Goal: Task Accomplishment & Management: Complete application form

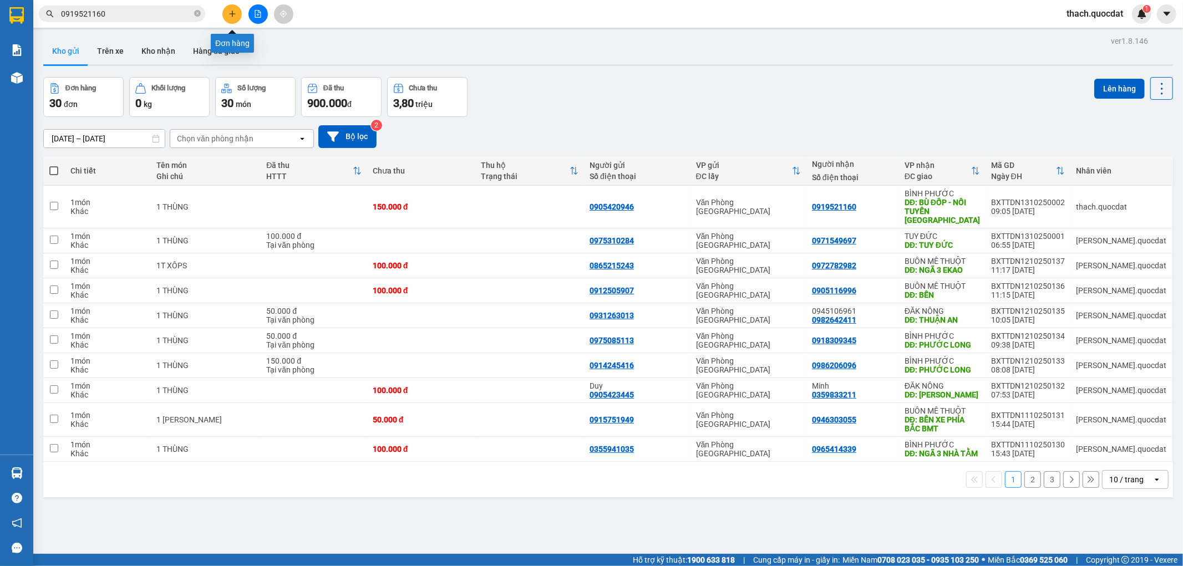
click at [228, 18] on button at bounding box center [231, 13] width 19 height 19
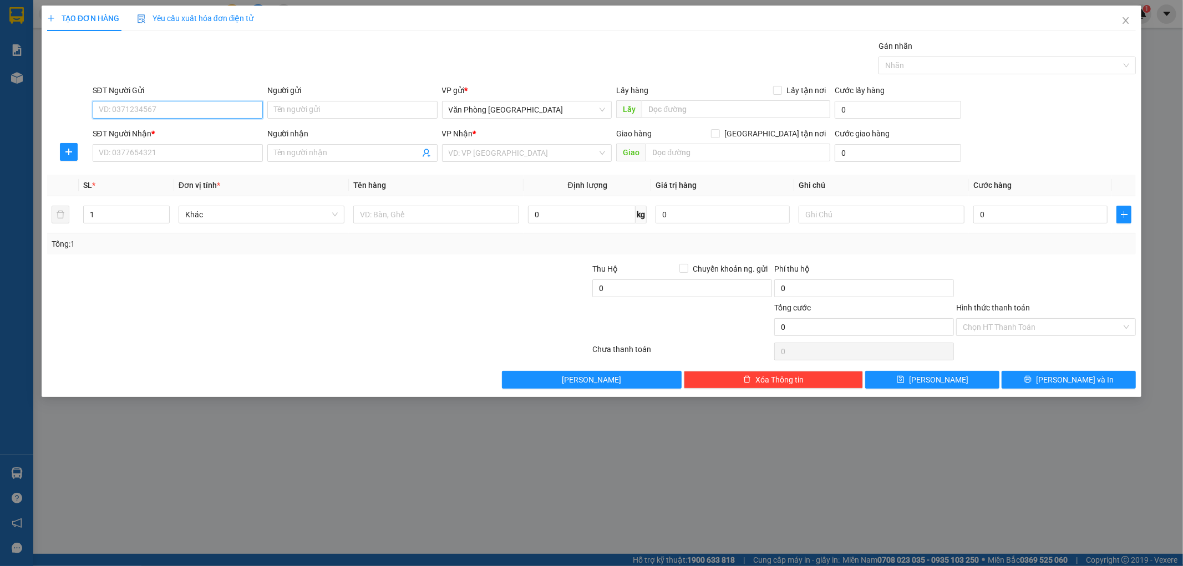
click at [186, 105] on input "SĐT Người Gửi" at bounding box center [178, 110] width 170 height 18
click at [144, 107] on input "SĐT Người Gửi" at bounding box center [178, 110] width 170 height 18
click at [126, 152] on input "SĐT Người Nhận *" at bounding box center [178, 153] width 170 height 18
type input "0905359985"
click at [487, 158] on input "search" at bounding box center [523, 153] width 149 height 17
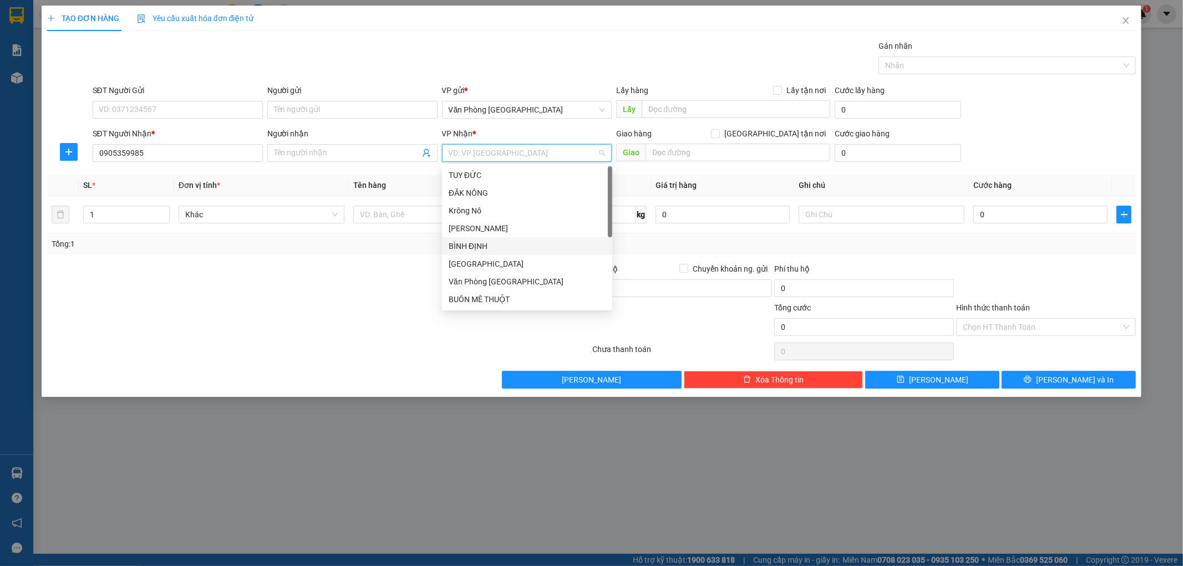
click at [470, 247] on div "BÌNH ĐỊNH" at bounding box center [527, 246] width 157 height 12
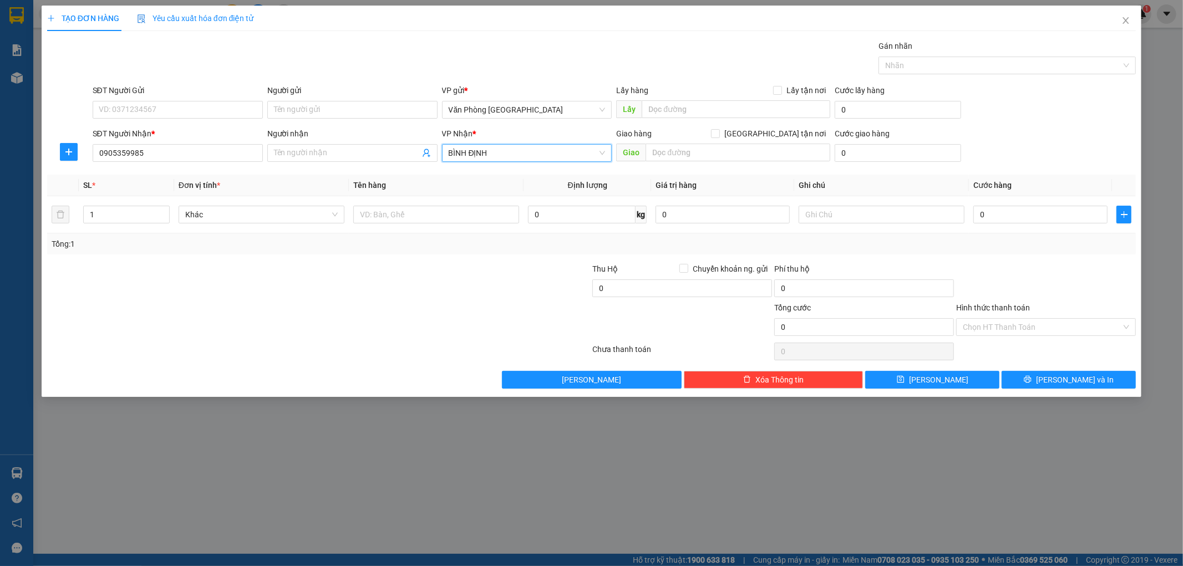
click at [567, 151] on span "BÌNH ĐỊNH" at bounding box center [527, 153] width 157 height 17
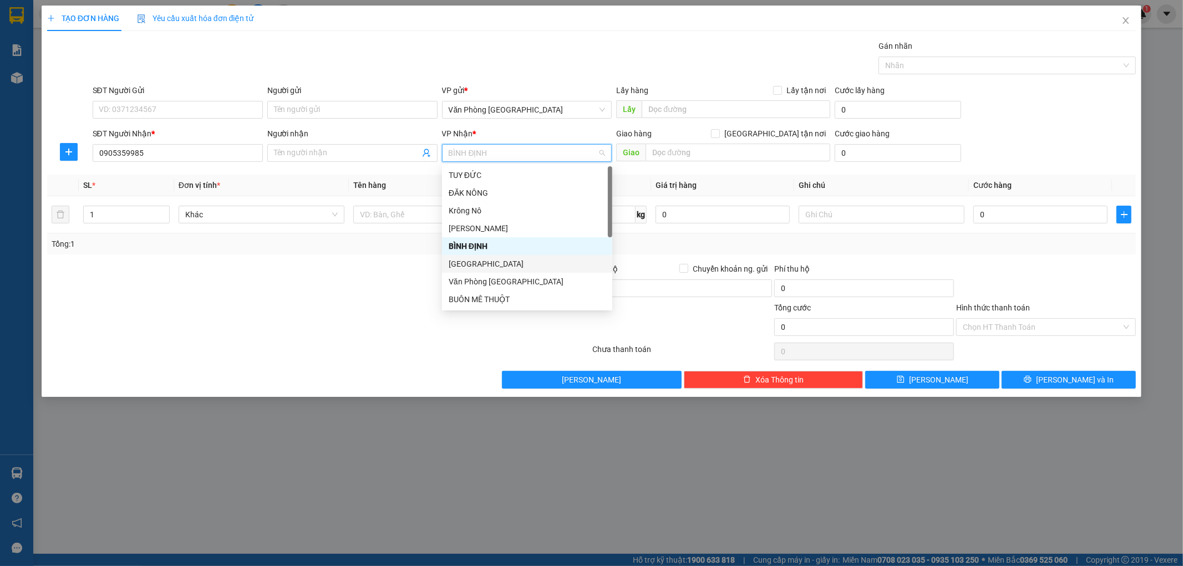
click at [492, 264] on div "[GEOGRAPHIC_DATA]" at bounding box center [527, 264] width 157 height 12
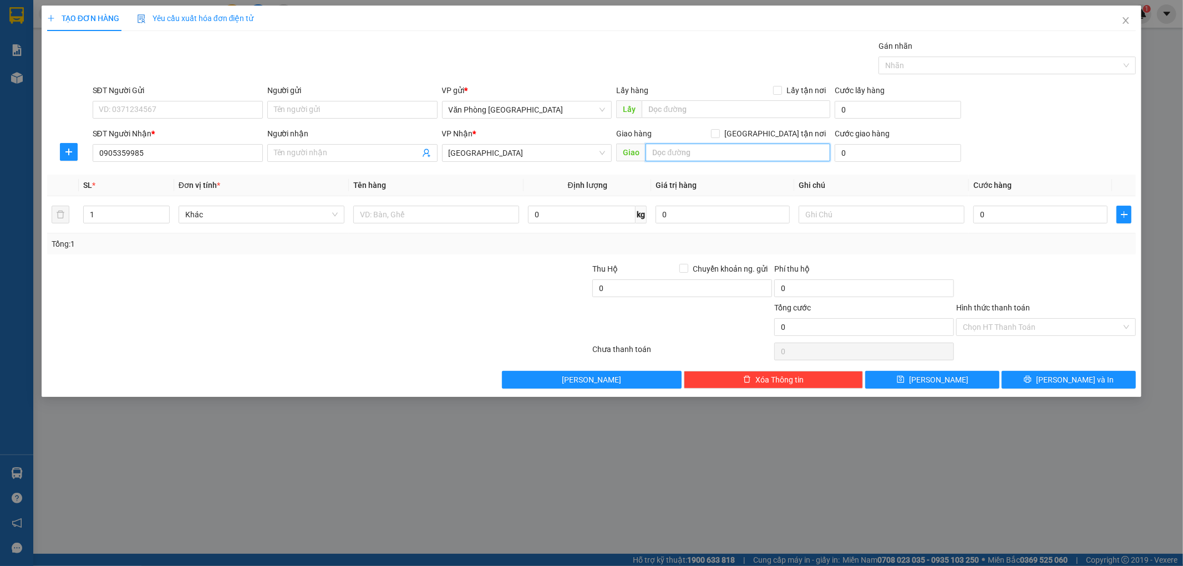
click at [707, 153] on input "text" at bounding box center [737, 153] width 185 height 18
type input "DIÊU TRÌ"
click at [481, 218] on input "text" at bounding box center [436, 215] width 166 height 18
type input "1 HỘP"
click at [1019, 217] on input "0" at bounding box center [1040, 215] width 134 height 18
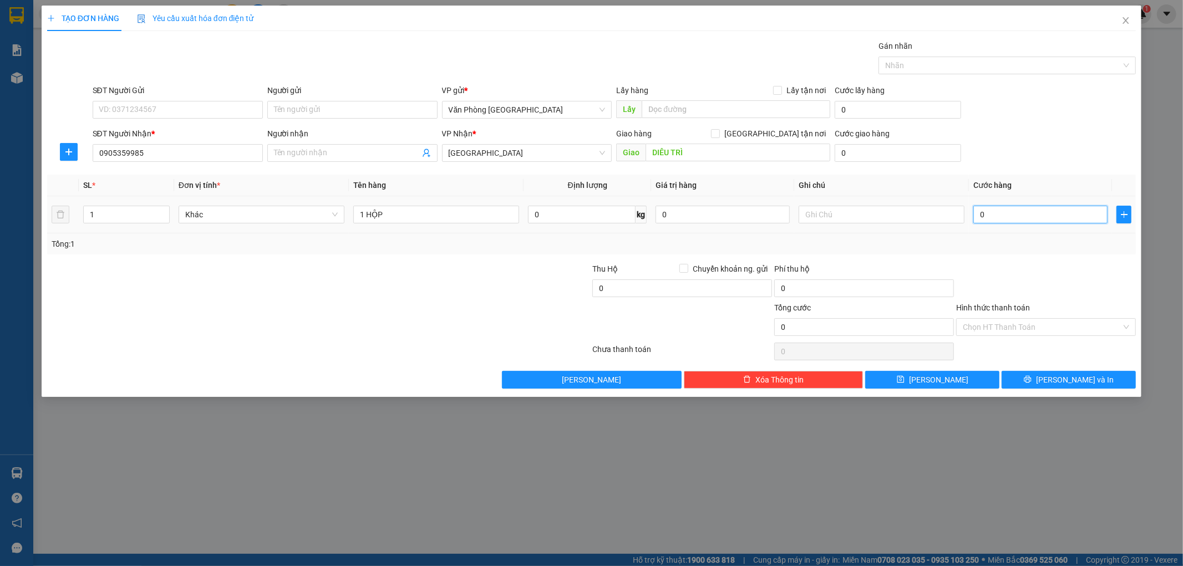
type input "5"
type input "50"
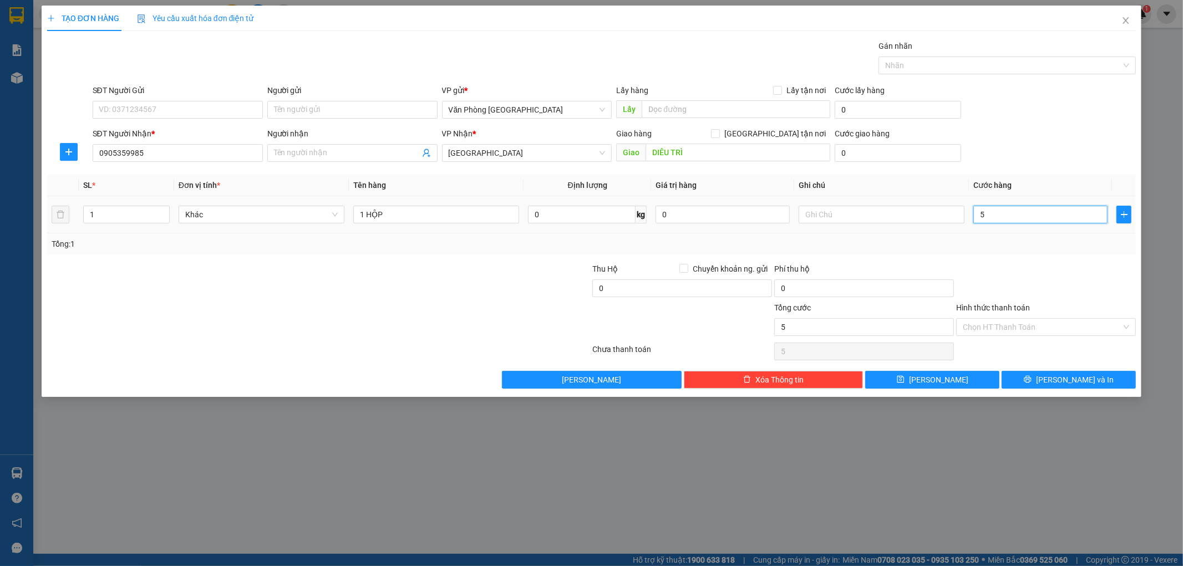
type input "50"
type input "500"
type input "5.000"
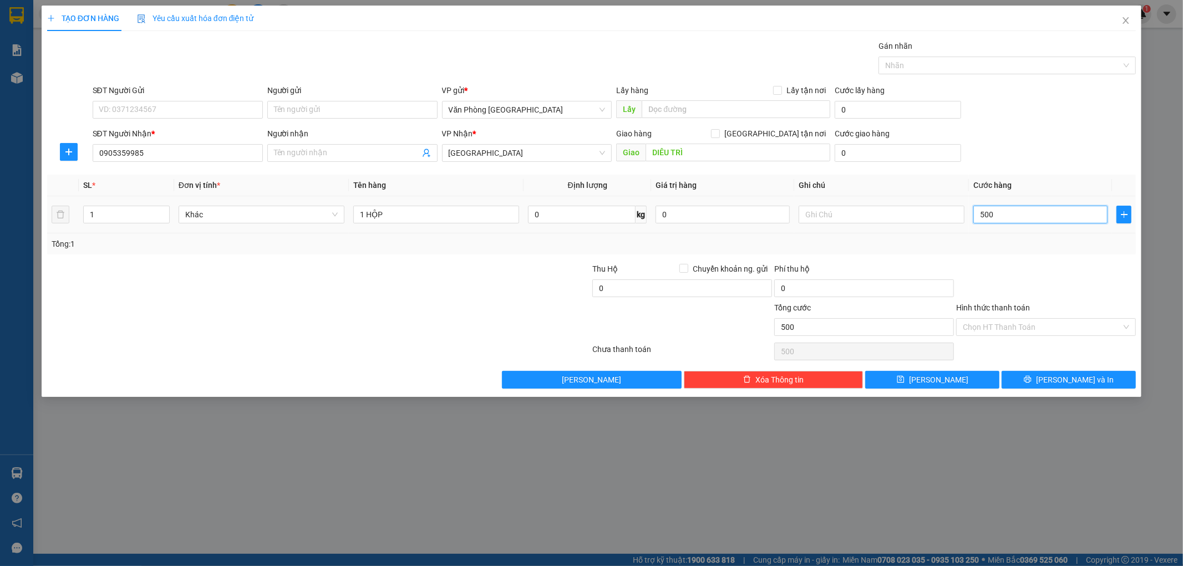
type input "5.000"
type input "50.000"
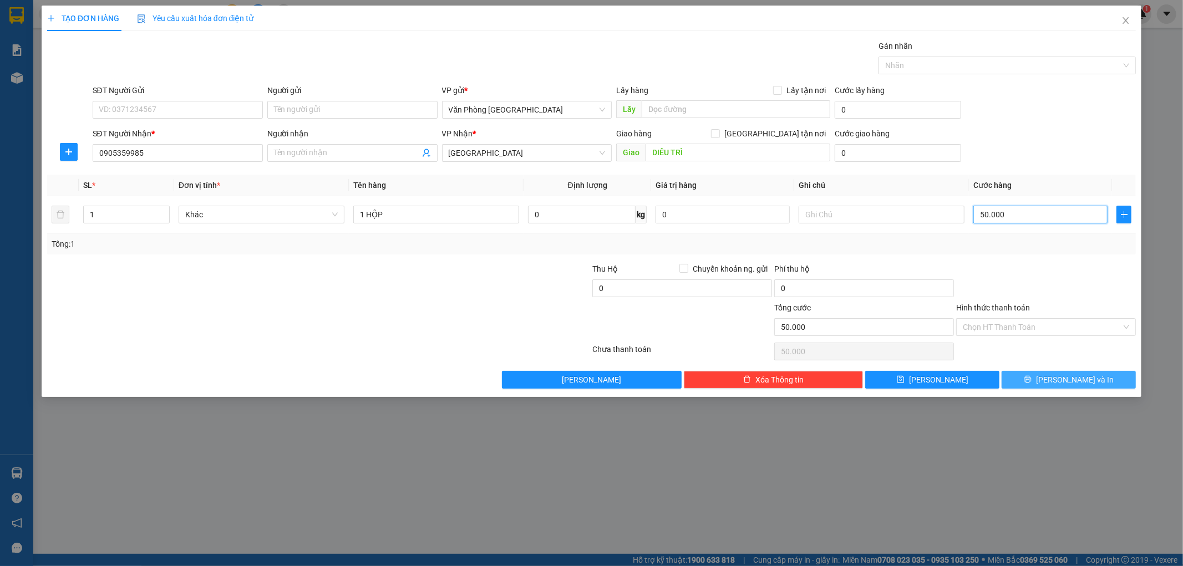
type input "50.000"
click at [1036, 381] on button "[PERSON_NAME] và In" at bounding box center [1068, 380] width 134 height 18
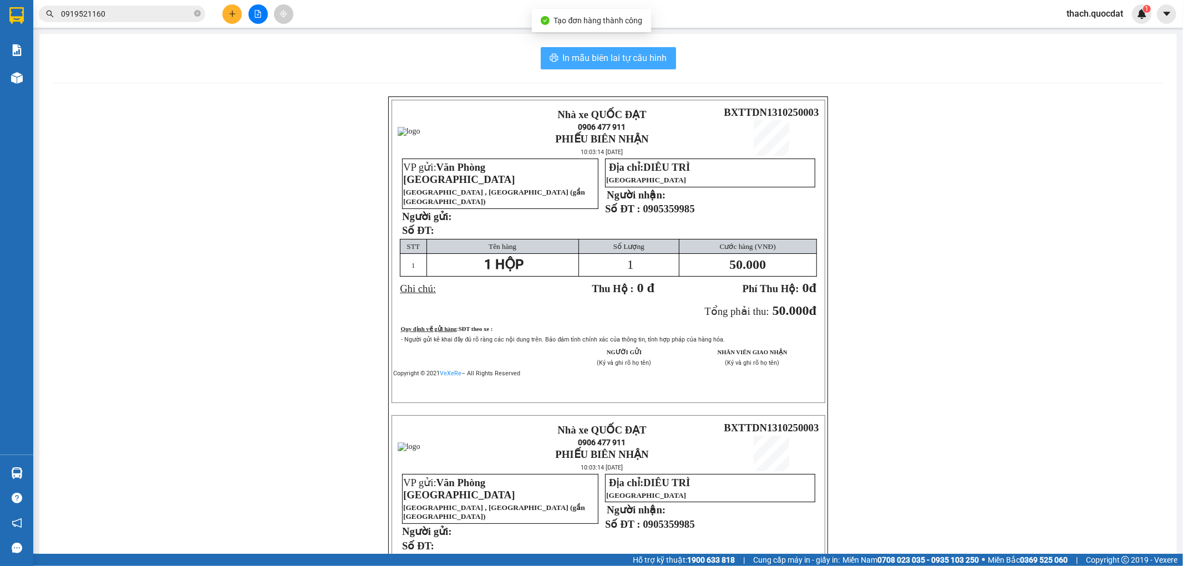
click at [600, 53] on span "In mẫu biên lai tự cấu hình" at bounding box center [615, 58] width 104 height 14
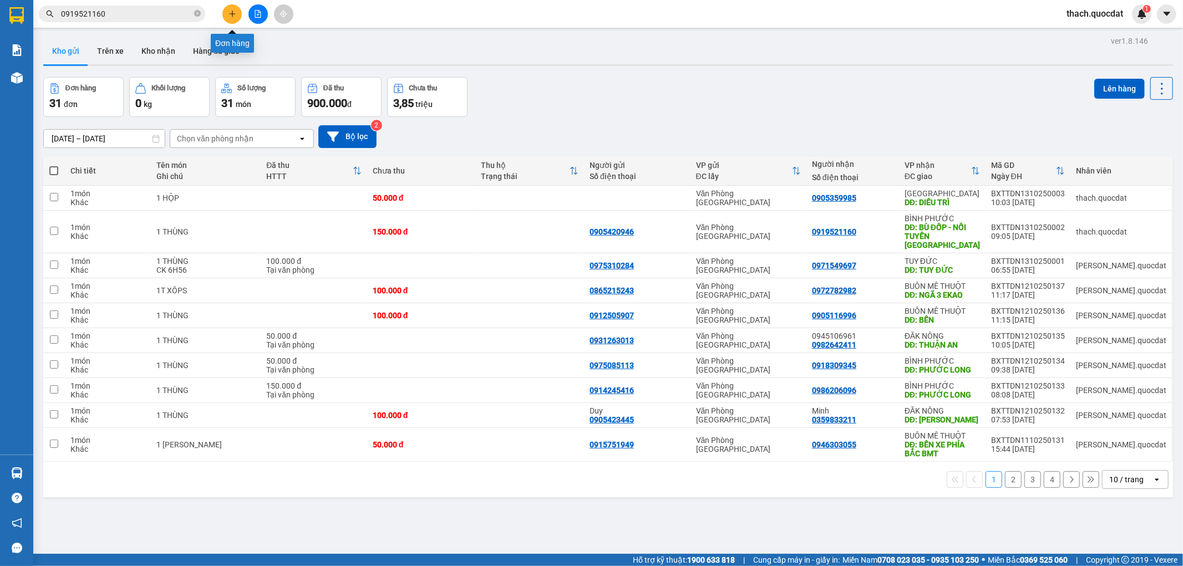
click at [235, 11] on icon "plus" at bounding box center [232, 14] width 8 height 8
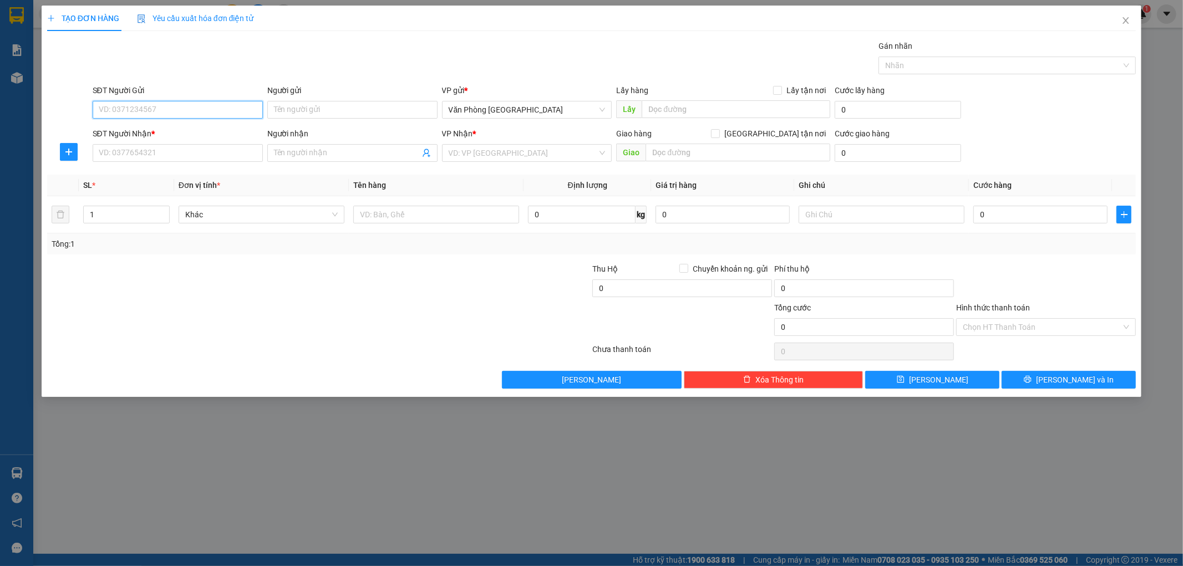
click at [119, 101] on input "SĐT Người Gửi" at bounding box center [178, 110] width 170 height 18
type input "0776266111"
click at [146, 151] on input "SĐT Người Nhận *" at bounding box center [178, 153] width 170 height 18
type input "0384916717"
click at [378, 156] on input "Người nhận" at bounding box center [347, 153] width 146 height 12
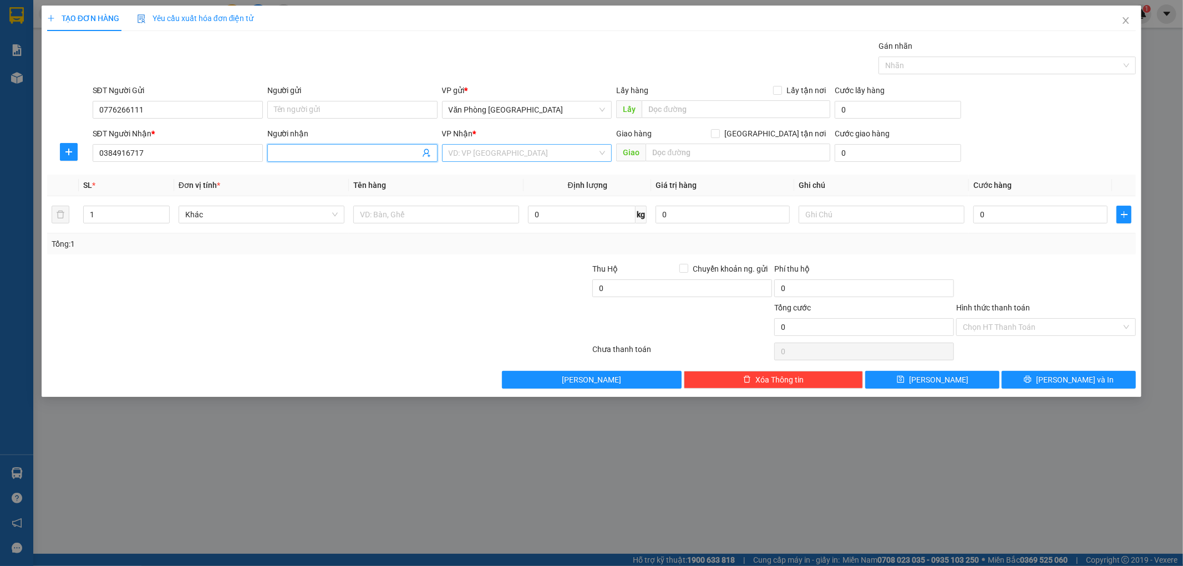
click at [470, 151] on input "search" at bounding box center [523, 153] width 149 height 17
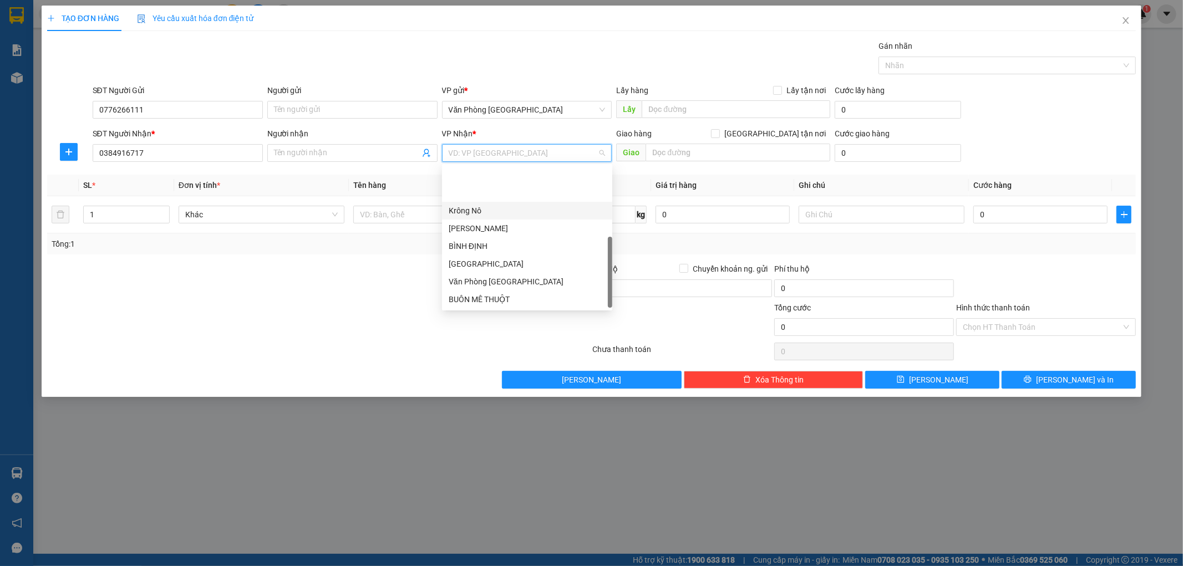
scroll to position [53, 0]
click at [480, 262] on div "BÌNH PHƯỚC" at bounding box center [527, 264] width 157 height 12
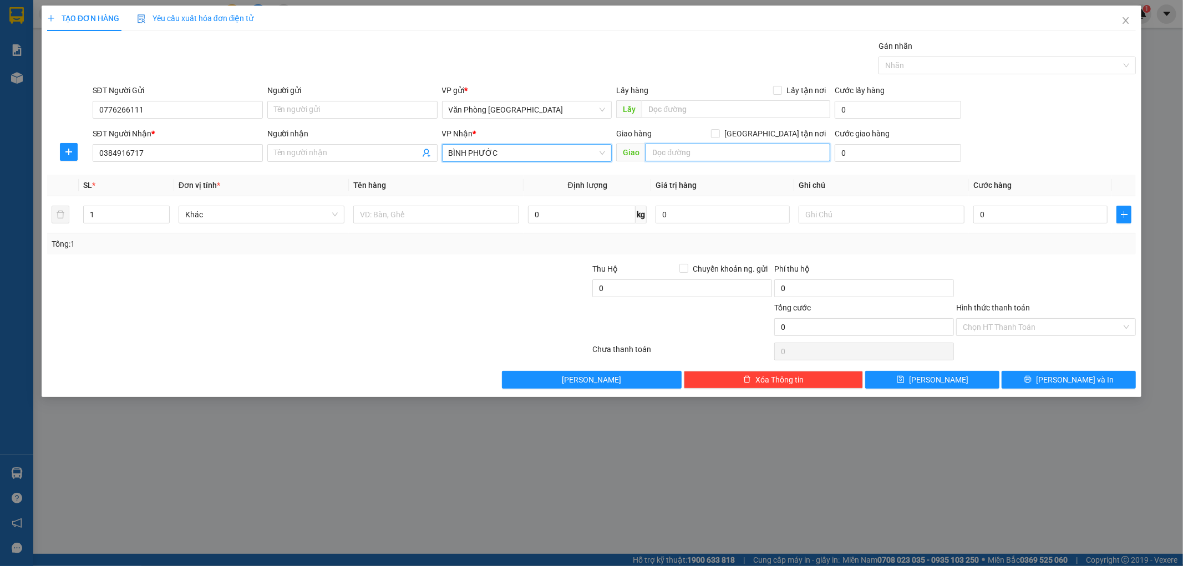
click at [660, 151] on input "text" at bounding box center [737, 153] width 185 height 18
type input "[PERSON_NAME] - CHƠN THÀNH"
click at [467, 220] on input "text" at bounding box center [436, 215] width 166 height 18
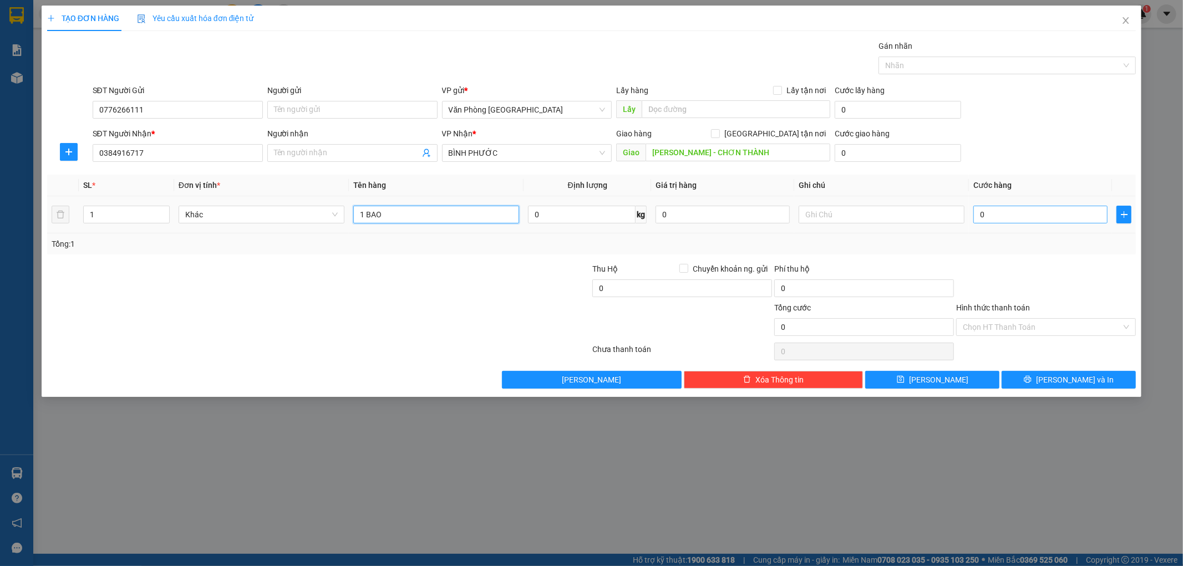
type input "1 BAO"
click at [998, 216] on input "0" at bounding box center [1040, 215] width 134 height 18
type input "1"
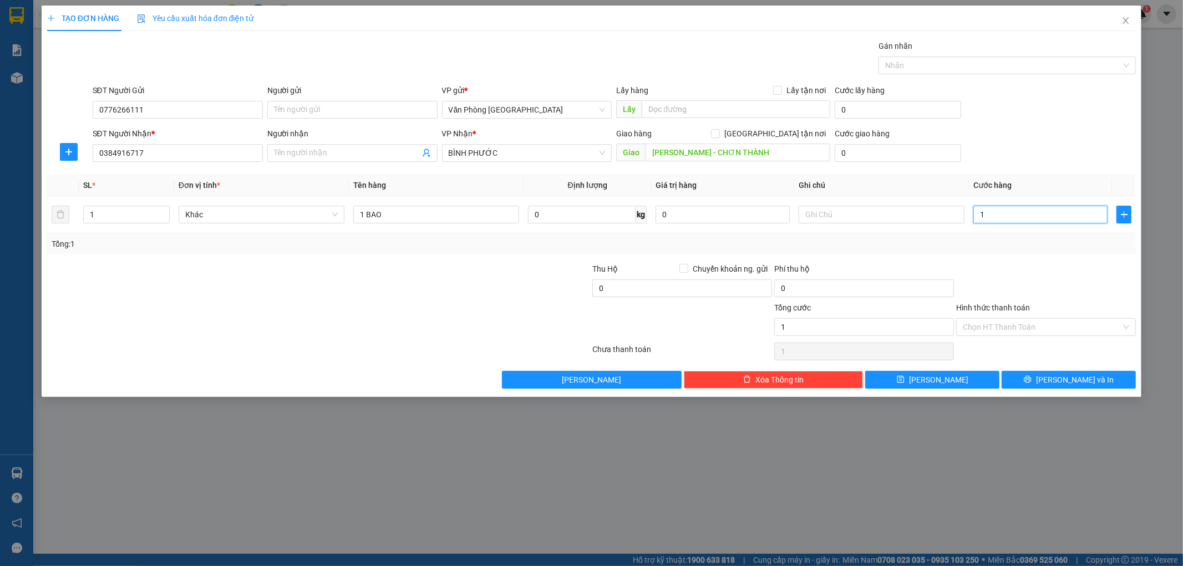
type input "10"
type input "100"
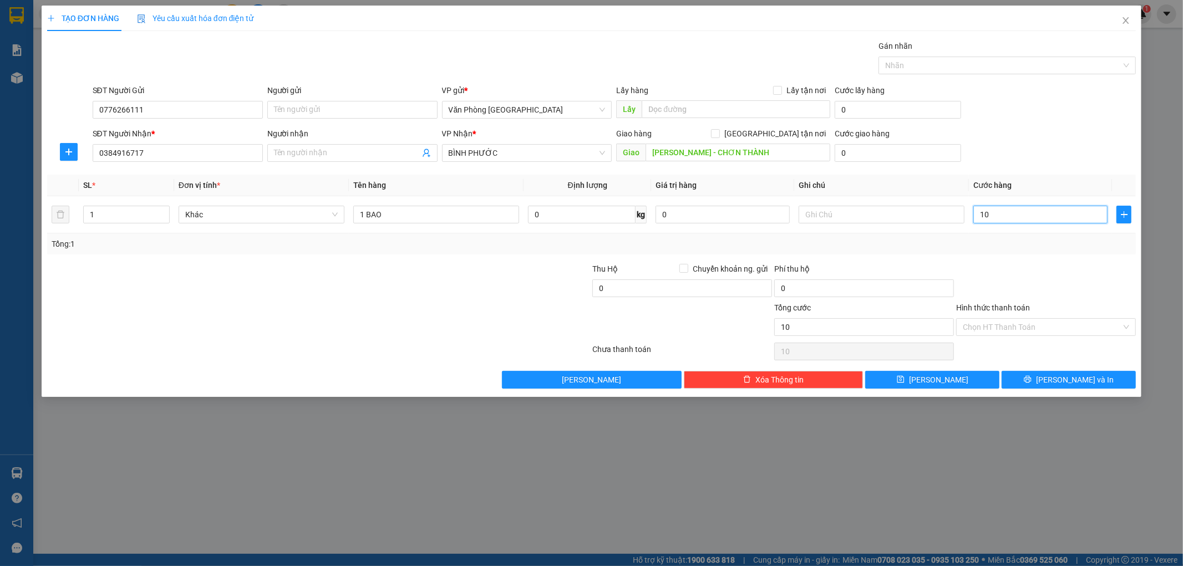
type input "100"
type input "1.000"
type input "10.000"
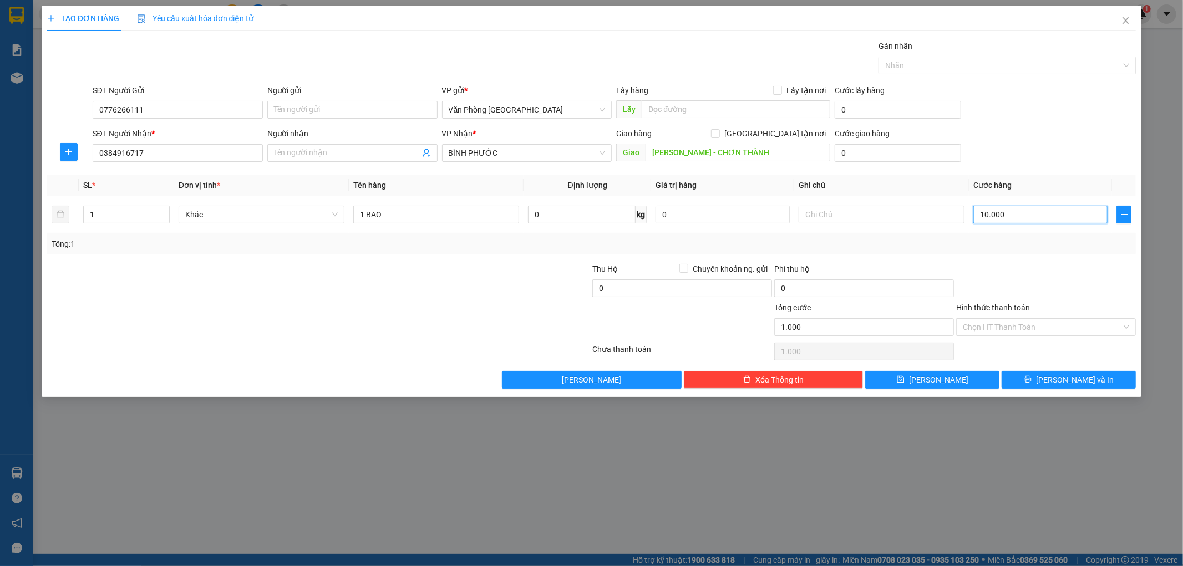
type input "10.000"
type input "100.000"
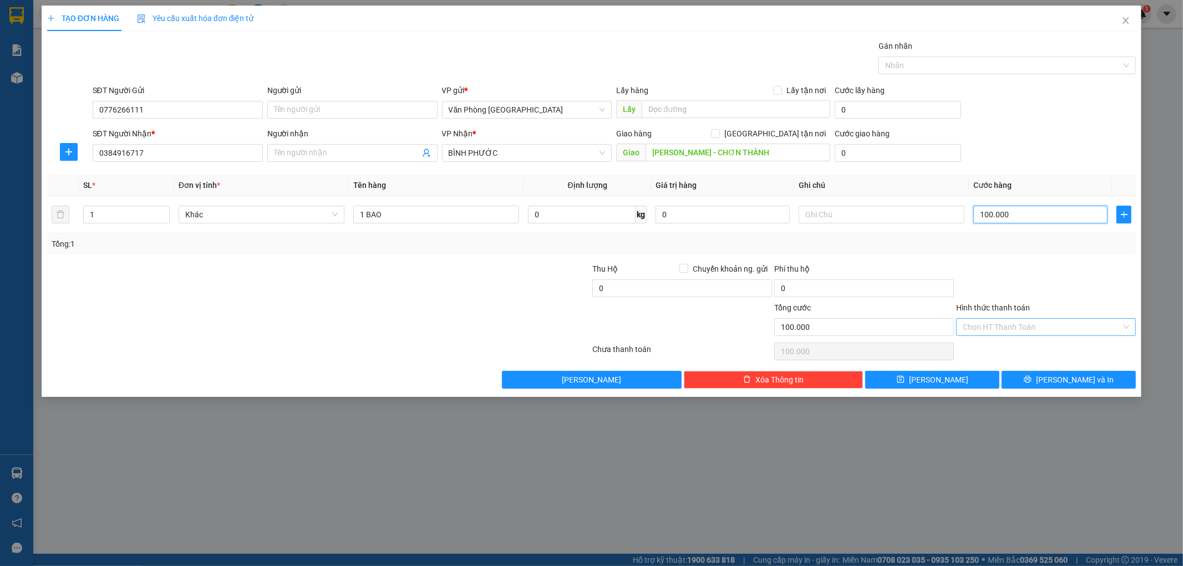
type input "100.000"
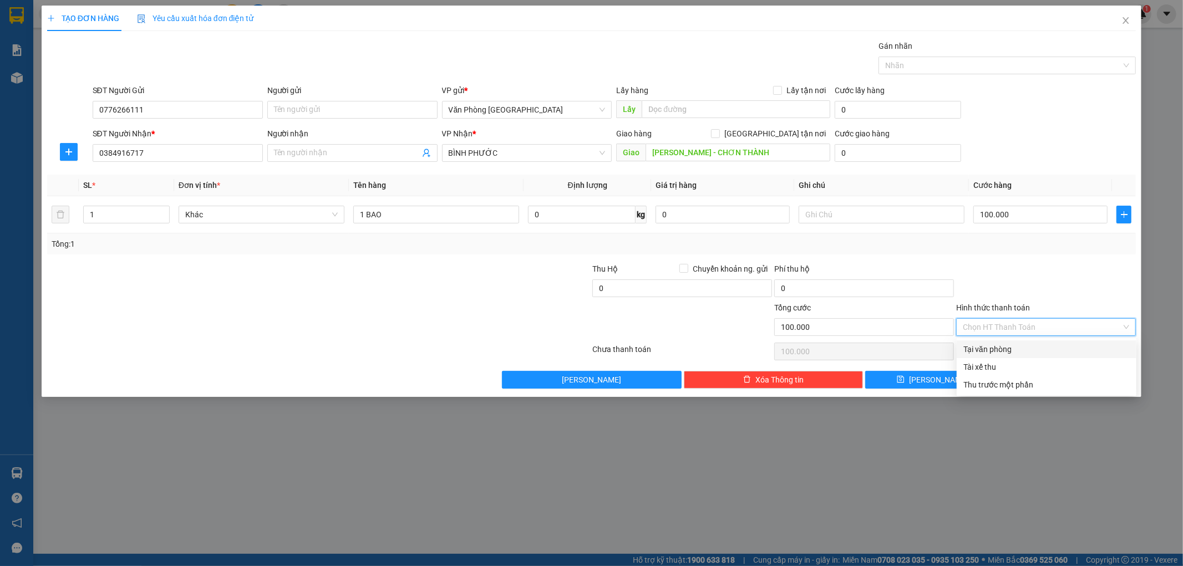
click at [1072, 327] on input "Hình thức thanh toán" at bounding box center [1041, 327] width 159 height 17
click at [1017, 351] on div "Tại văn phòng" at bounding box center [1046, 349] width 166 height 12
type input "0"
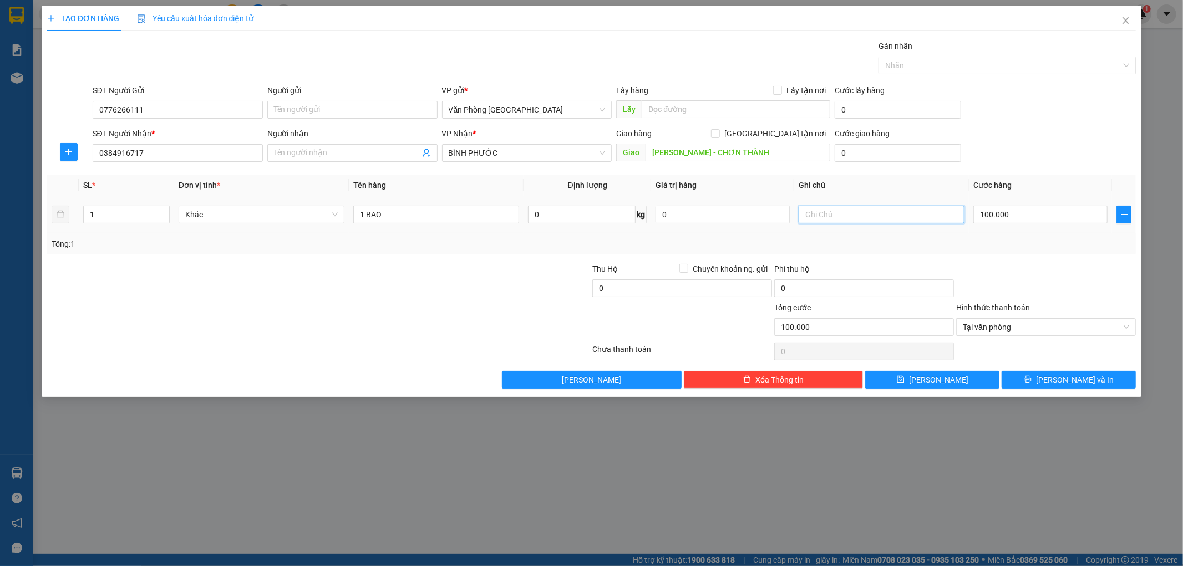
click at [844, 216] on input "text" at bounding box center [881, 215] width 166 height 18
type input "C"
click at [1109, 329] on span "Tại văn phòng" at bounding box center [1045, 327] width 166 height 17
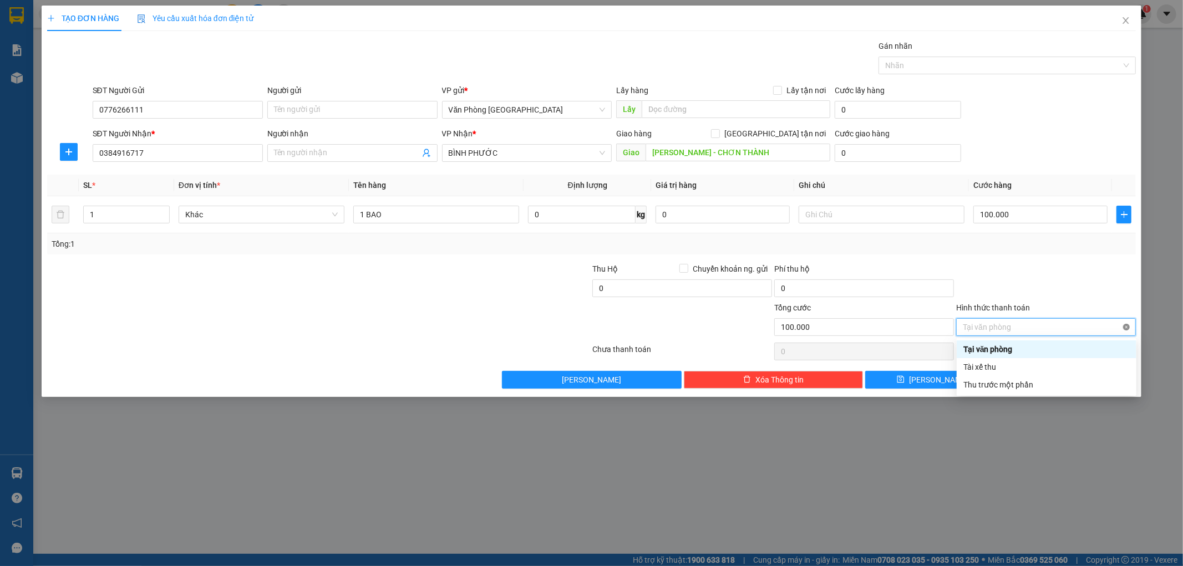
type input "100.000"
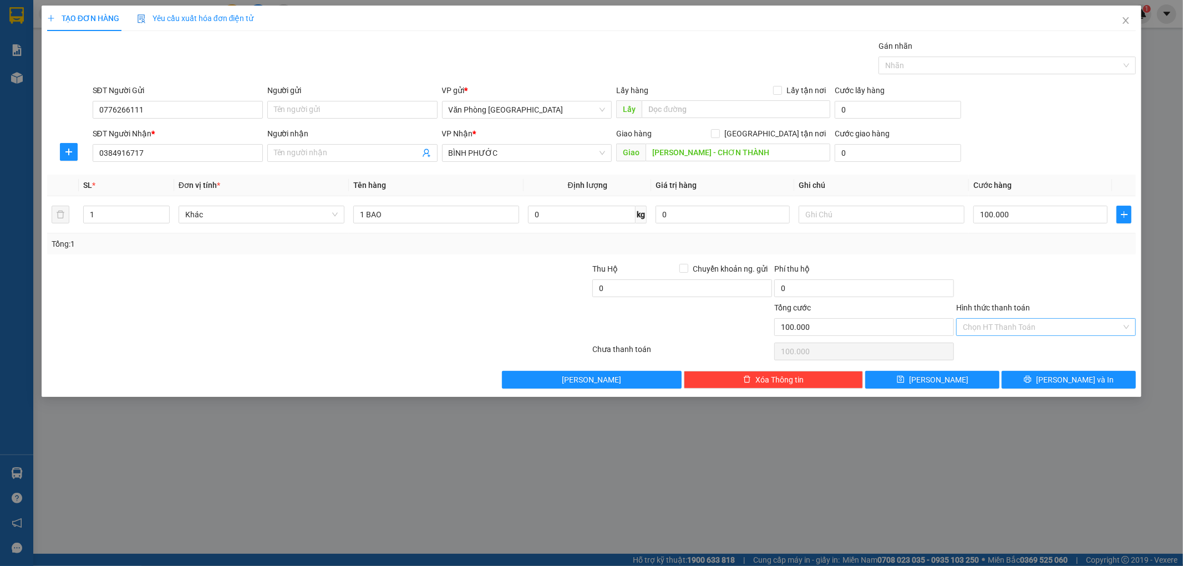
click at [1089, 274] on div at bounding box center [1046, 282] width 182 height 39
click at [1031, 376] on icon "printer" at bounding box center [1027, 379] width 8 height 8
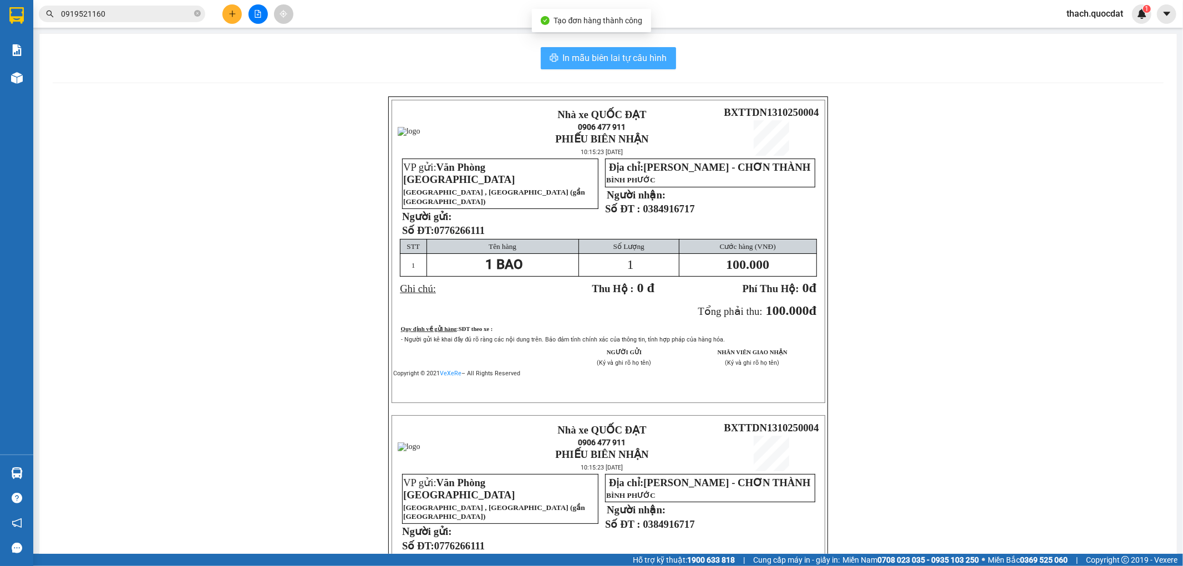
click at [636, 54] on span "In mẫu biên lai tự cấu hình" at bounding box center [615, 58] width 104 height 14
